Goal: Transaction & Acquisition: Purchase product/service

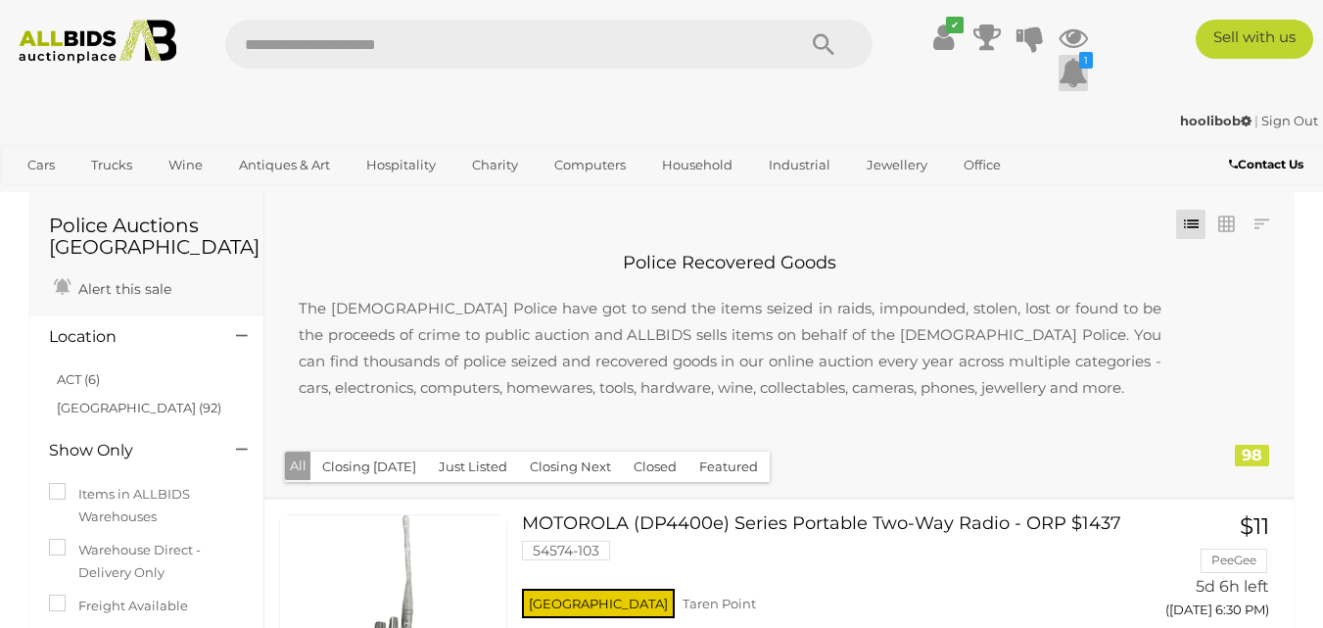
click at [1075, 68] on icon at bounding box center [1072, 72] width 29 height 35
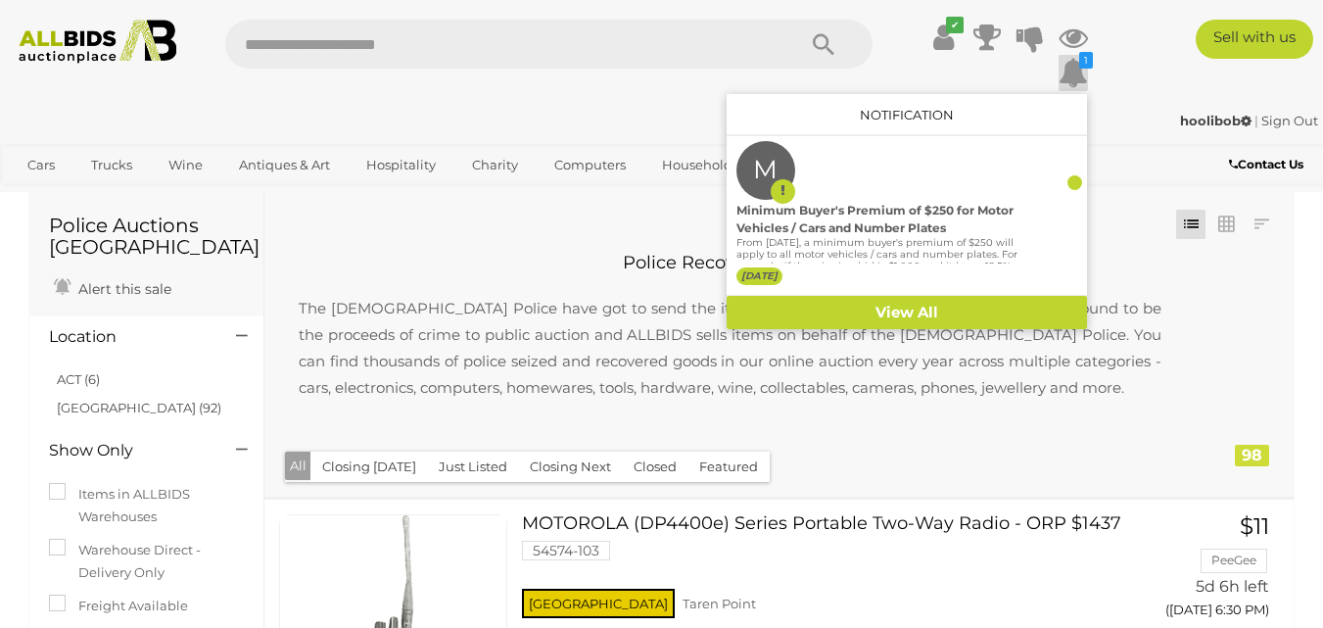
click at [1122, 75] on div "✔ 1 M" at bounding box center [661, 60] width 1352 height 80
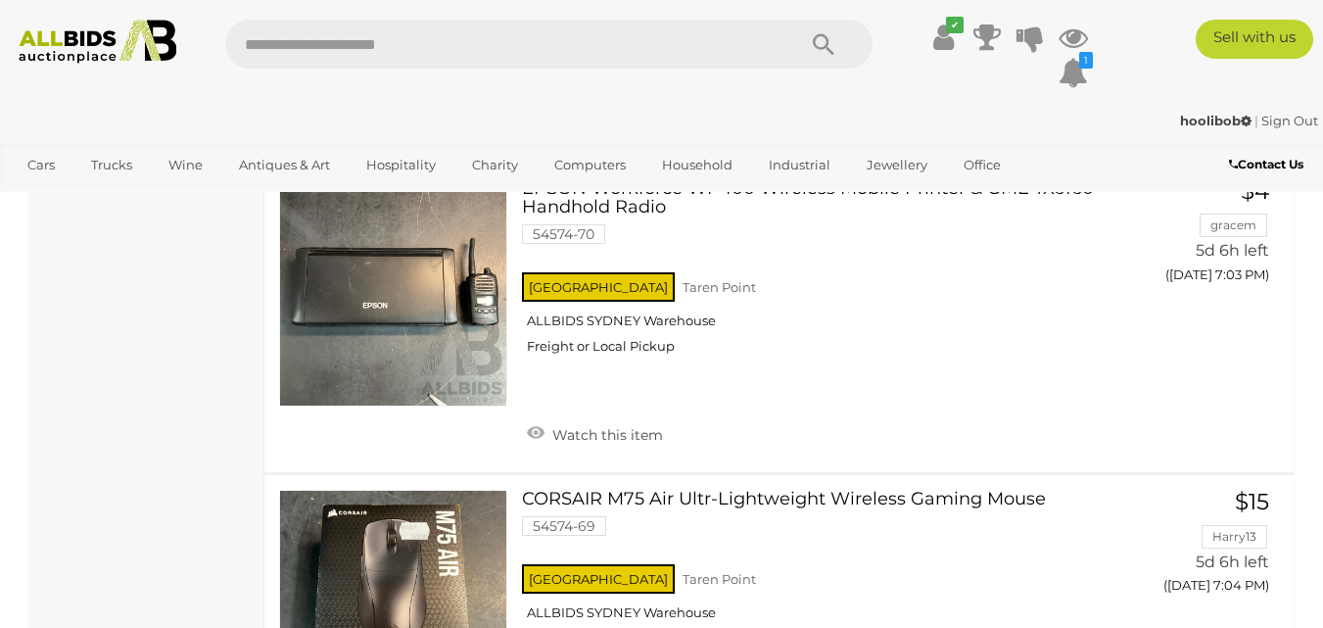
scroll to position [10629, 0]
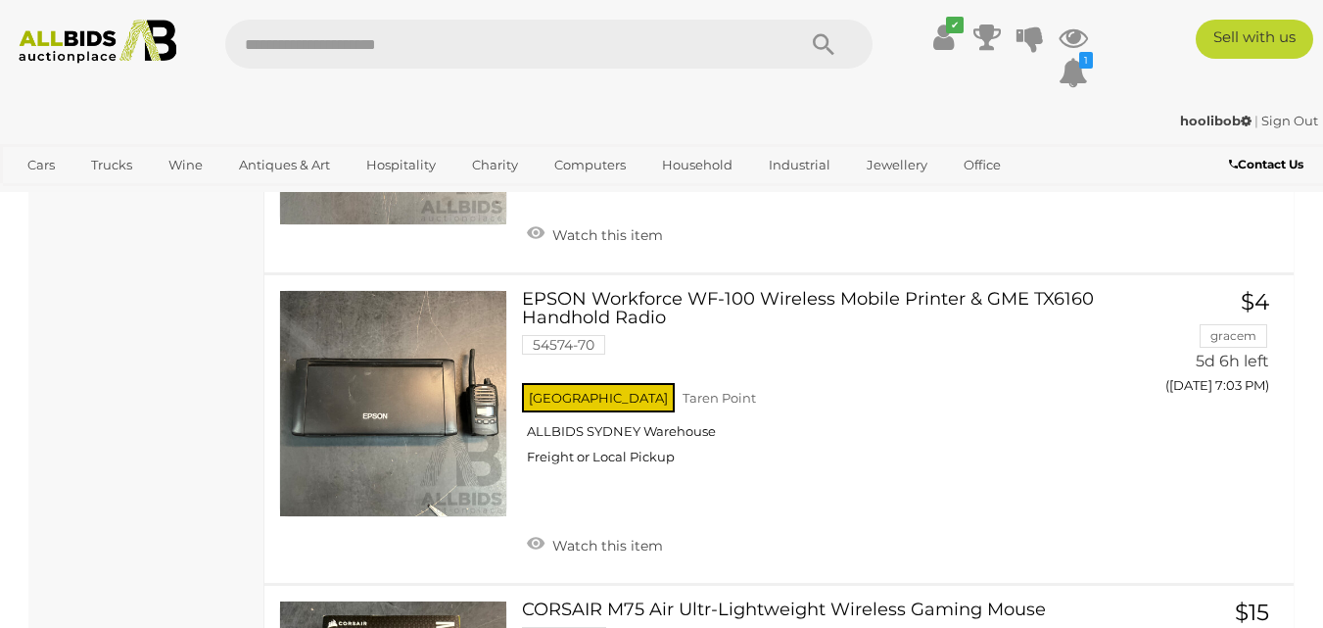
drag, startPoint x: 1319, startPoint y: 400, endPoint x: 1322, endPoint y: 431, distance: 30.5
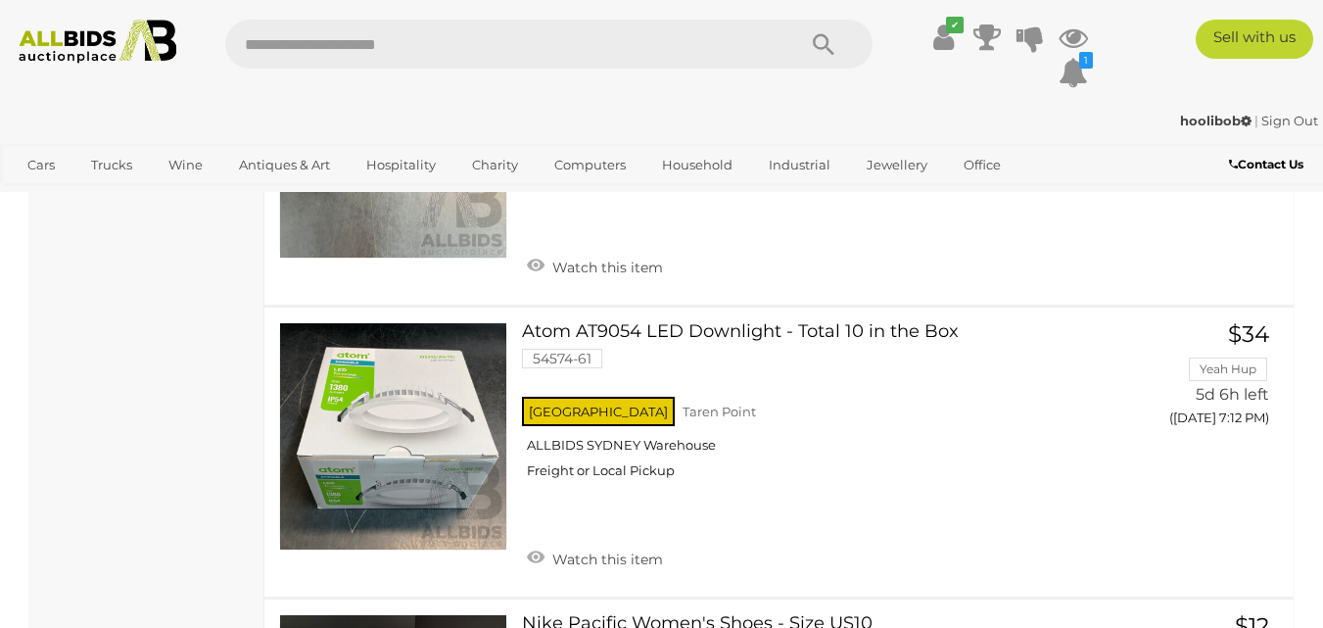
scroll to position [13335, 0]
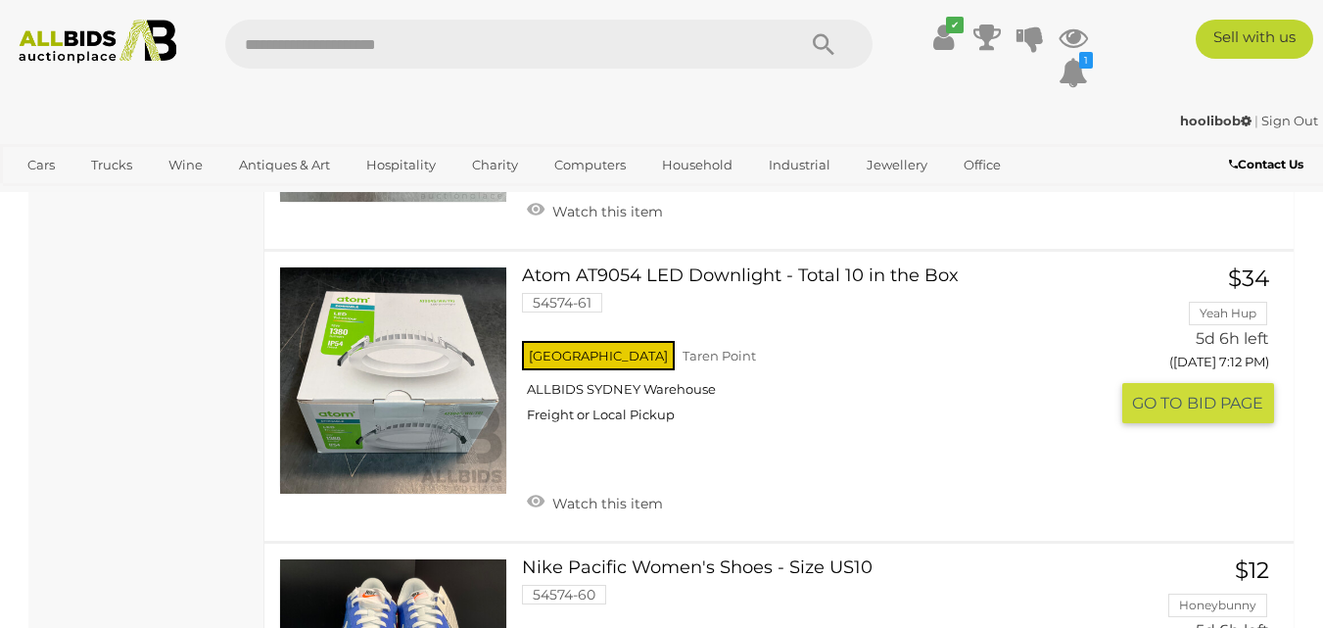
click at [787, 266] on link "Atom AT9054 LED Downlight - Total 10 in the Box 54574-61 NSW Taren Point" at bounding box center [822, 351] width 571 height 171
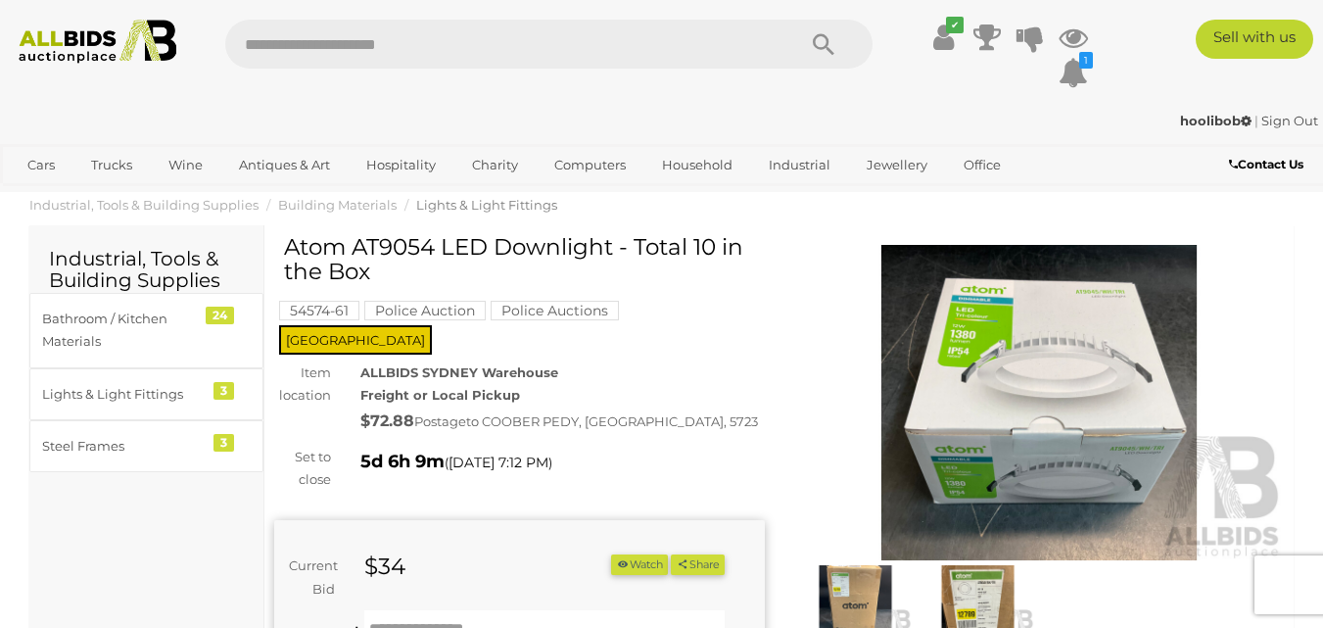
click at [1034, 379] on img at bounding box center [1039, 403] width 491 height 316
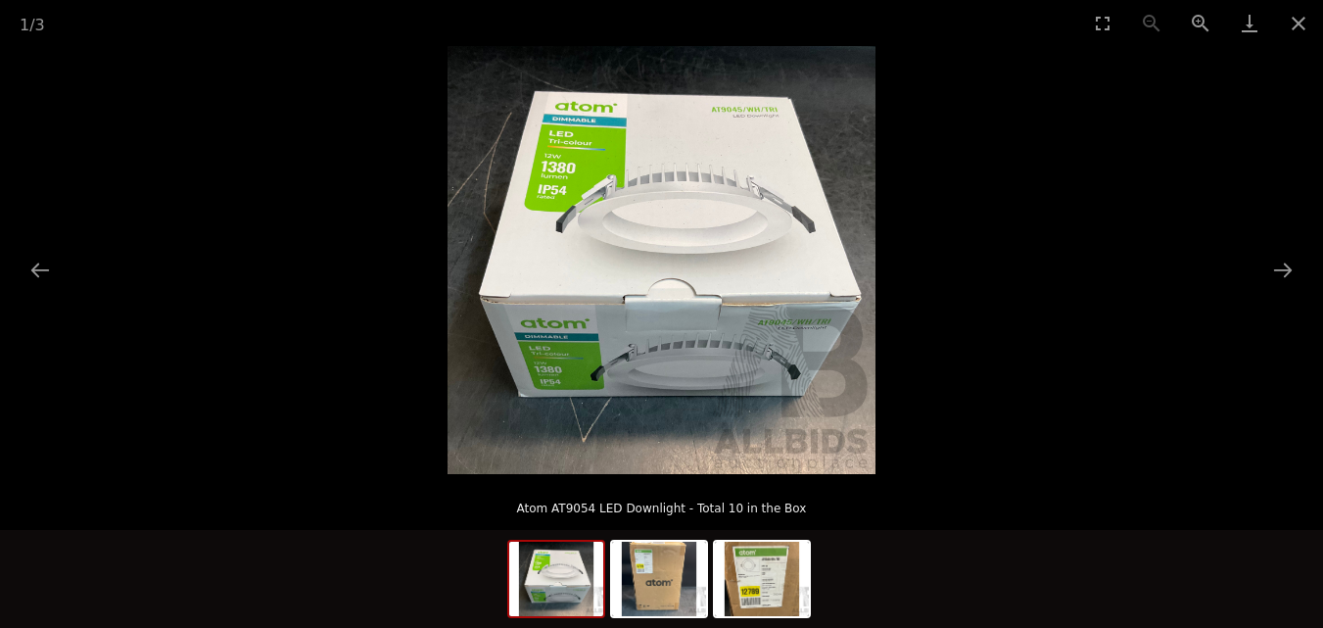
scroll to position [425, 0]
